Goal: Share content: Share content

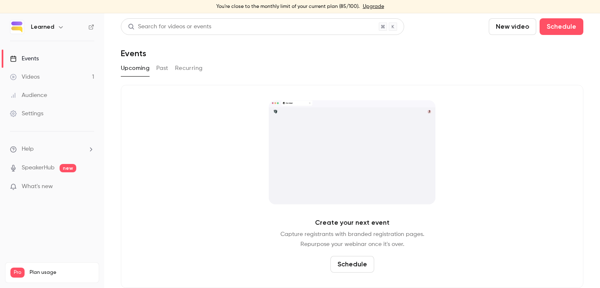
click at [44, 73] on link "Videos 1" at bounding box center [52, 77] width 104 height 18
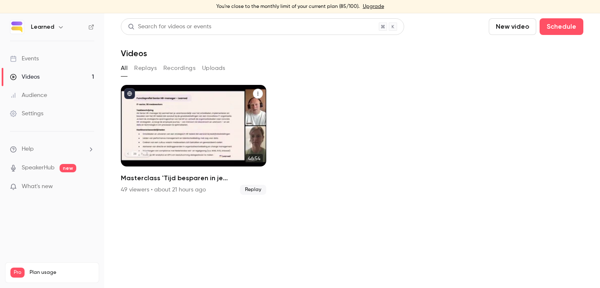
click at [197, 125] on div "Masterclass 'Tijd besparen in je evaluatieproces met AI'" at bounding box center [193, 126] width 145 height 82
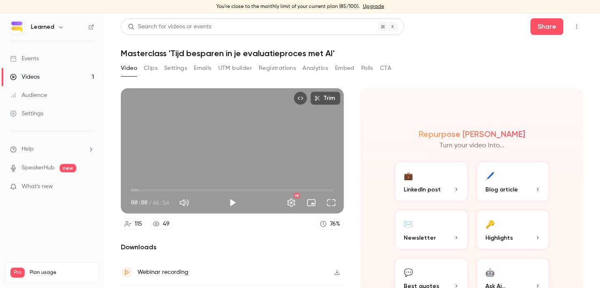
click at [316, 69] on button "Analytics" at bounding box center [315, 68] width 26 height 13
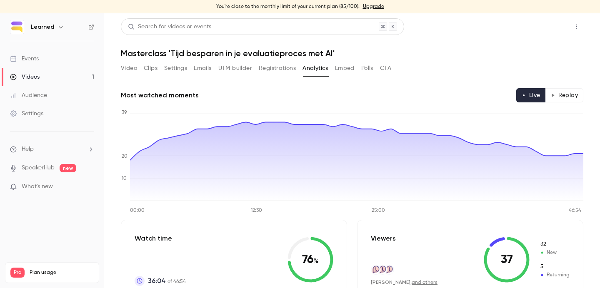
click at [545, 24] on button "Share" at bounding box center [546, 26] width 33 height 17
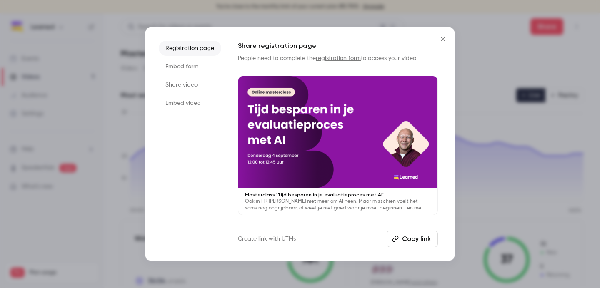
click at [187, 83] on li "Share video" at bounding box center [190, 84] width 62 height 15
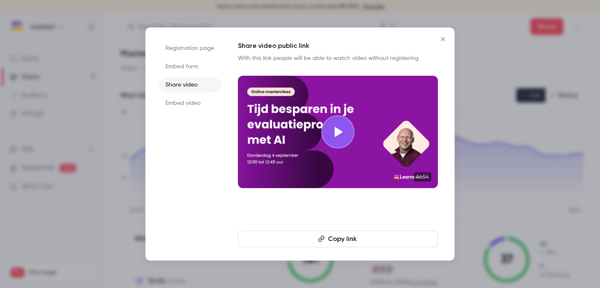
click at [197, 46] on li "Registration page" at bounding box center [190, 48] width 62 height 15
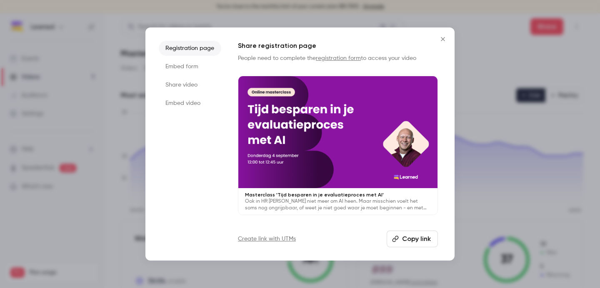
click at [405, 242] on button "Copy link" at bounding box center [412, 239] width 51 height 17
click at [180, 91] on li "Share video" at bounding box center [190, 84] width 62 height 15
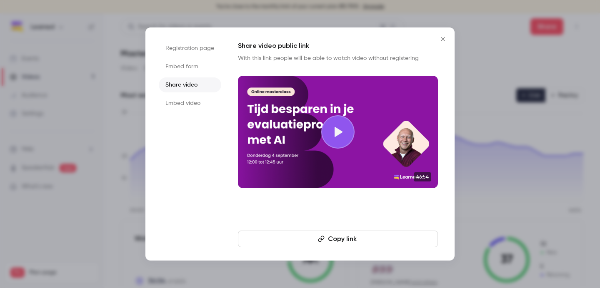
click at [341, 249] on div "Registration page Embed form Share video Embed video Share video public link Wi…" at bounding box center [299, 143] width 309 height 233
click at [349, 240] on button "Copy link" at bounding box center [338, 239] width 200 height 17
